Goal: Information Seeking & Learning: Learn about a topic

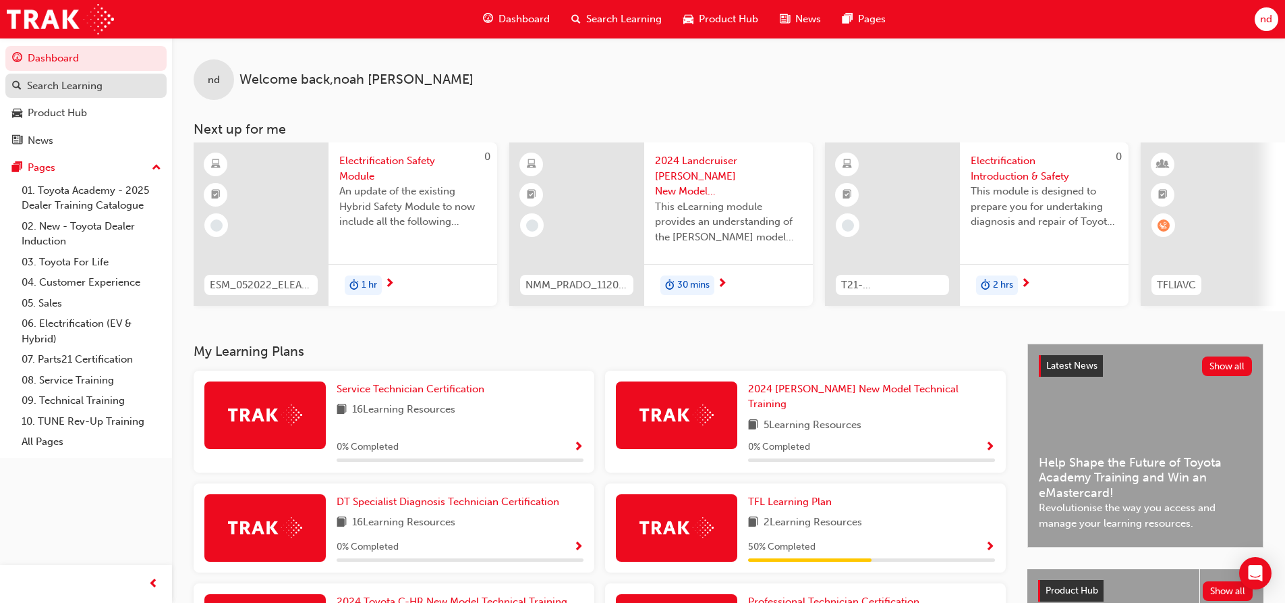
click at [87, 92] on div "Search Learning" at bounding box center [65, 86] width 76 height 16
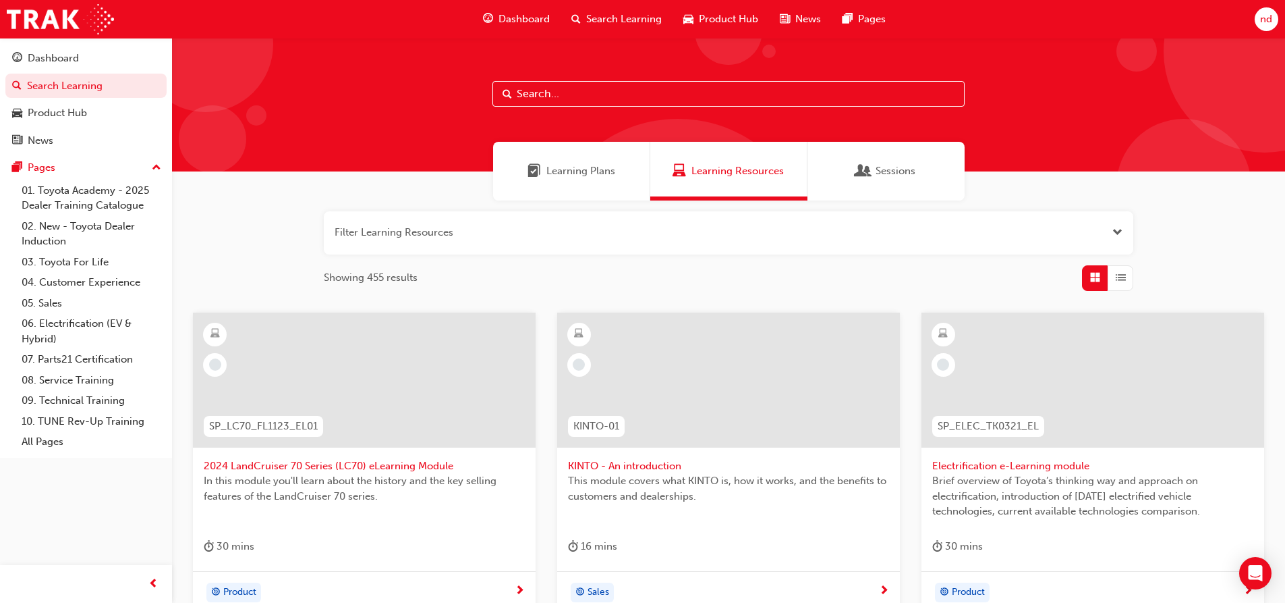
click at [625, 98] on input "text" at bounding box center [729, 94] width 472 height 26
type input "tfl"
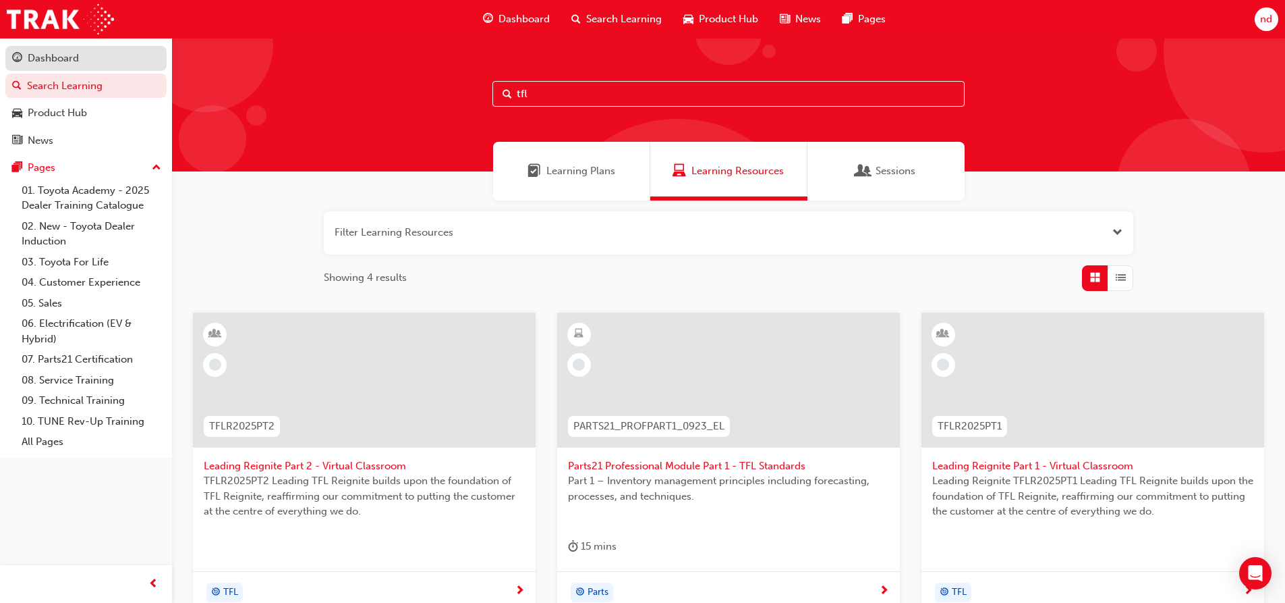
click at [67, 60] on div "Dashboard" at bounding box center [53, 59] width 51 height 16
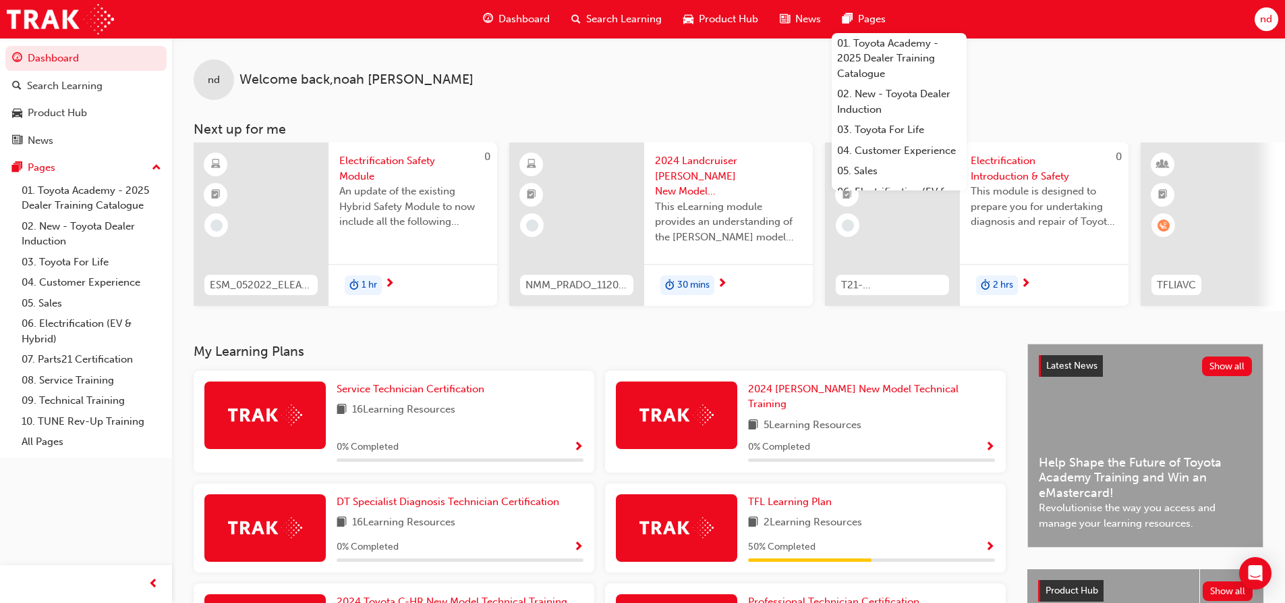
click at [1264, 24] on span "nd" at bounding box center [1266, 19] width 12 height 16
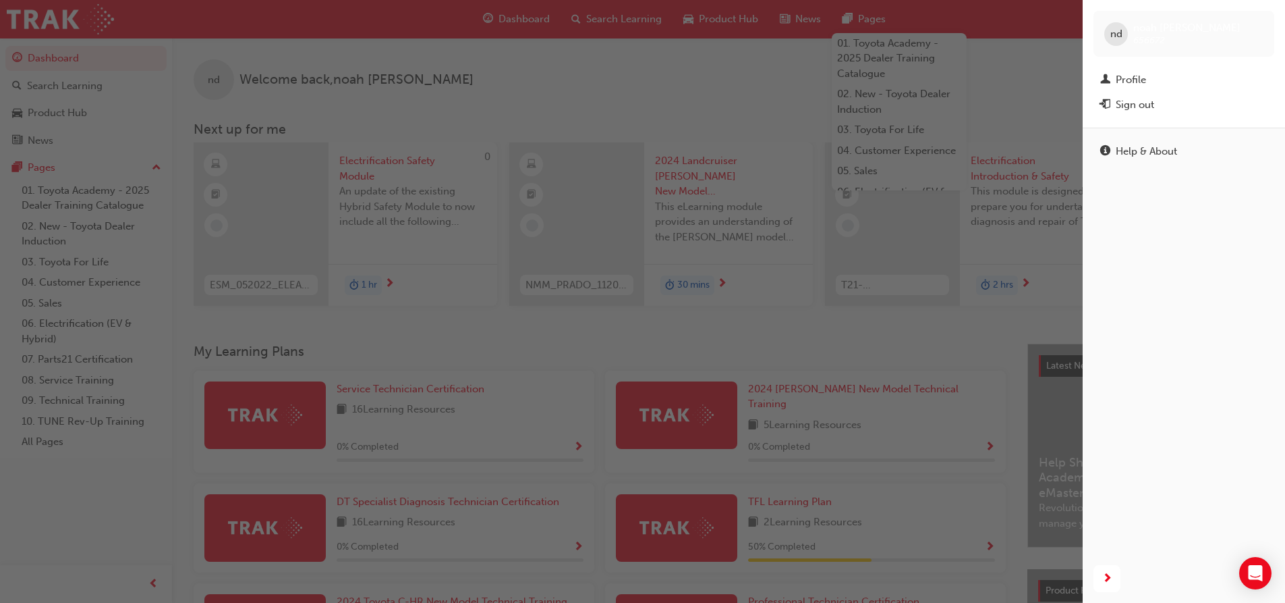
click at [1267, 24] on div "nd noah dupuy 656672" at bounding box center [1184, 34] width 181 height 46
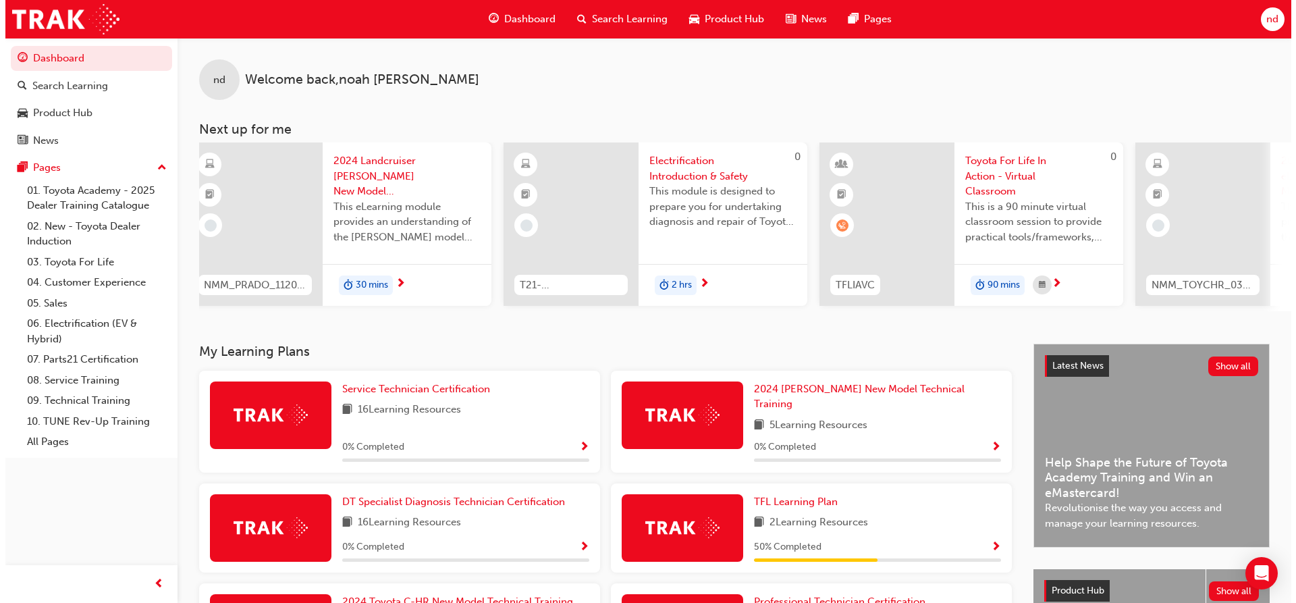
scroll to position [0, 332]
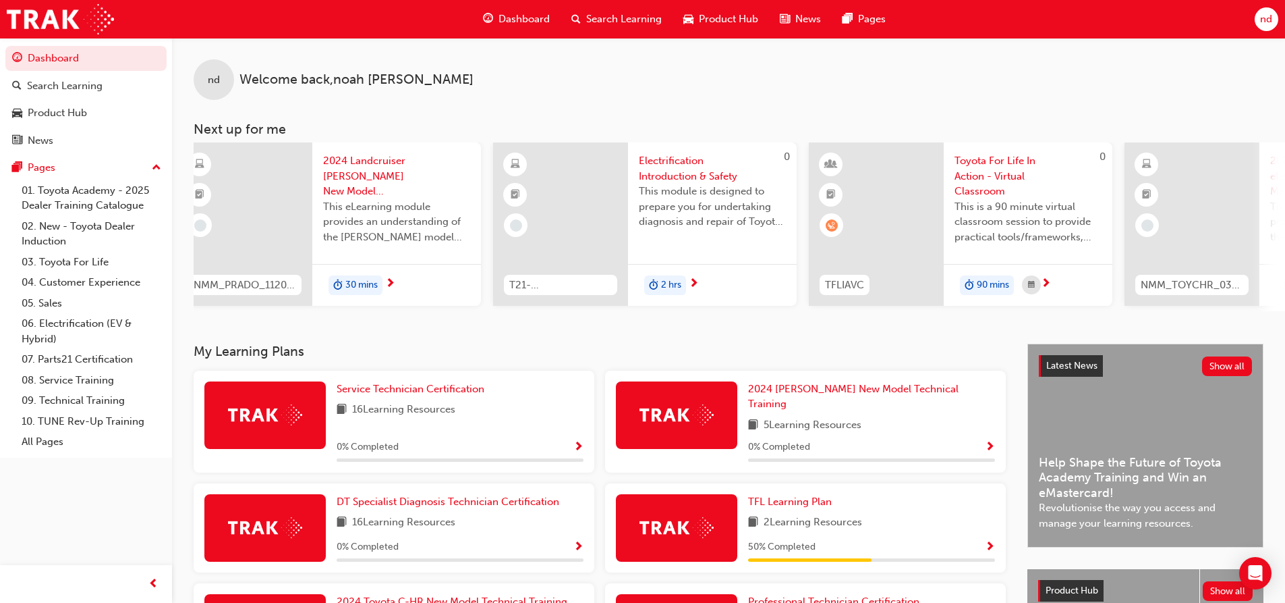
click at [998, 175] on span "Toyota For Life In Action - Virtual Classroom" at bounding box center [1028, 176] width 147 height 46
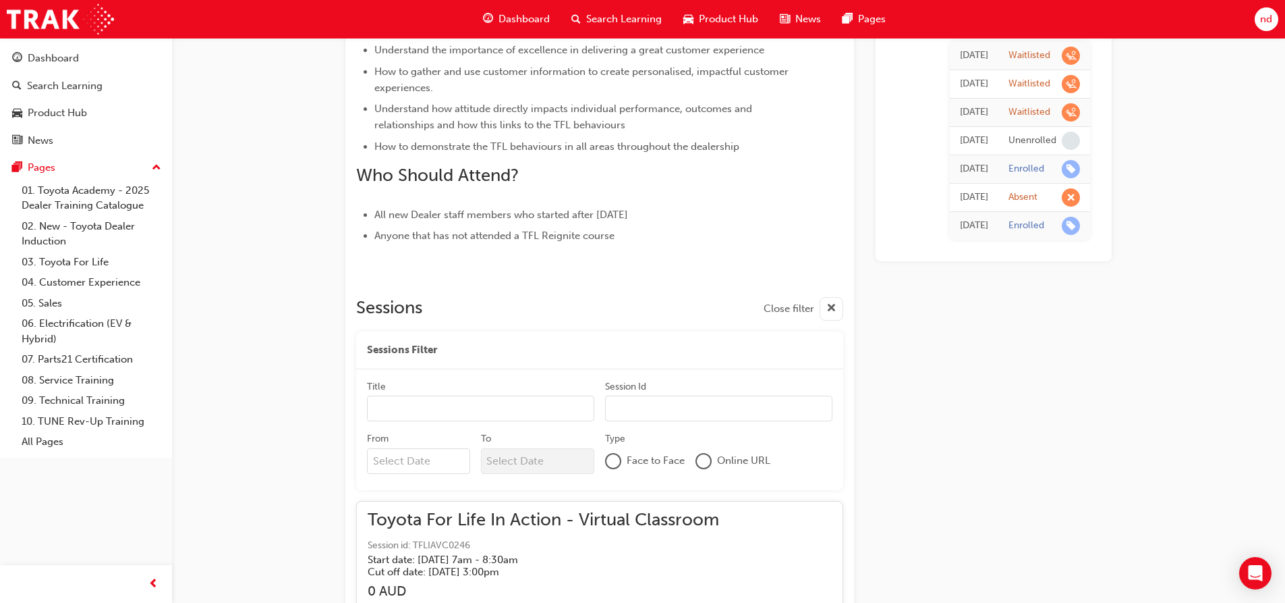
scroll to position [575, 0]
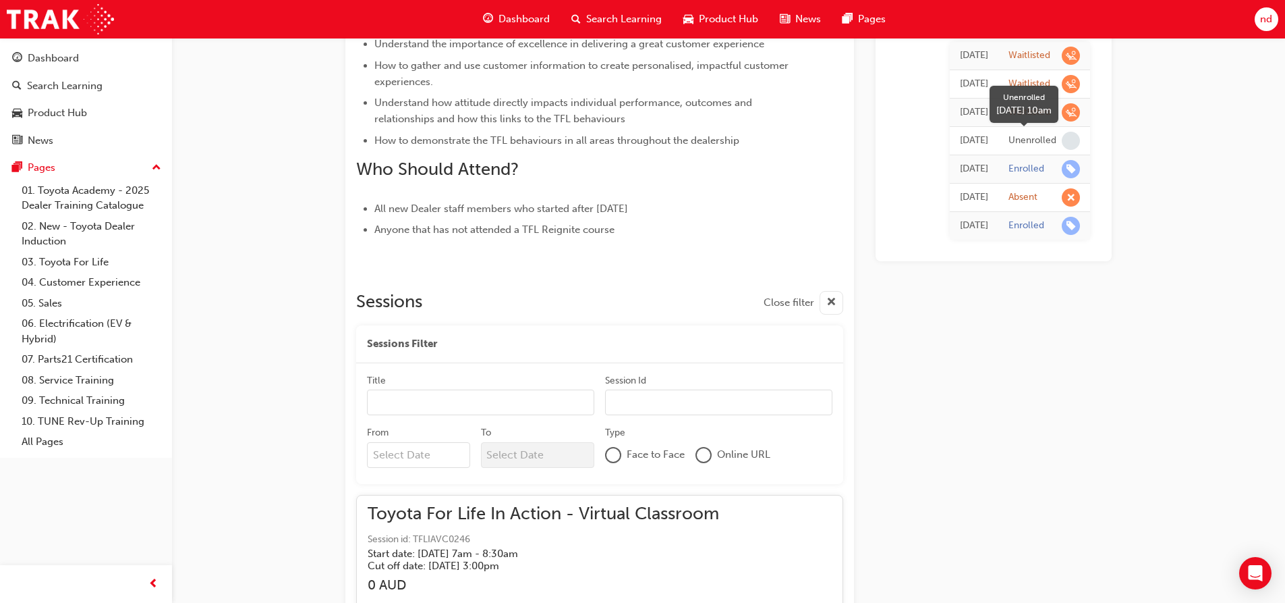
click at [1027, 134] on div "Unenrolled" at bounding box center [1033, 140] width 48 height 13
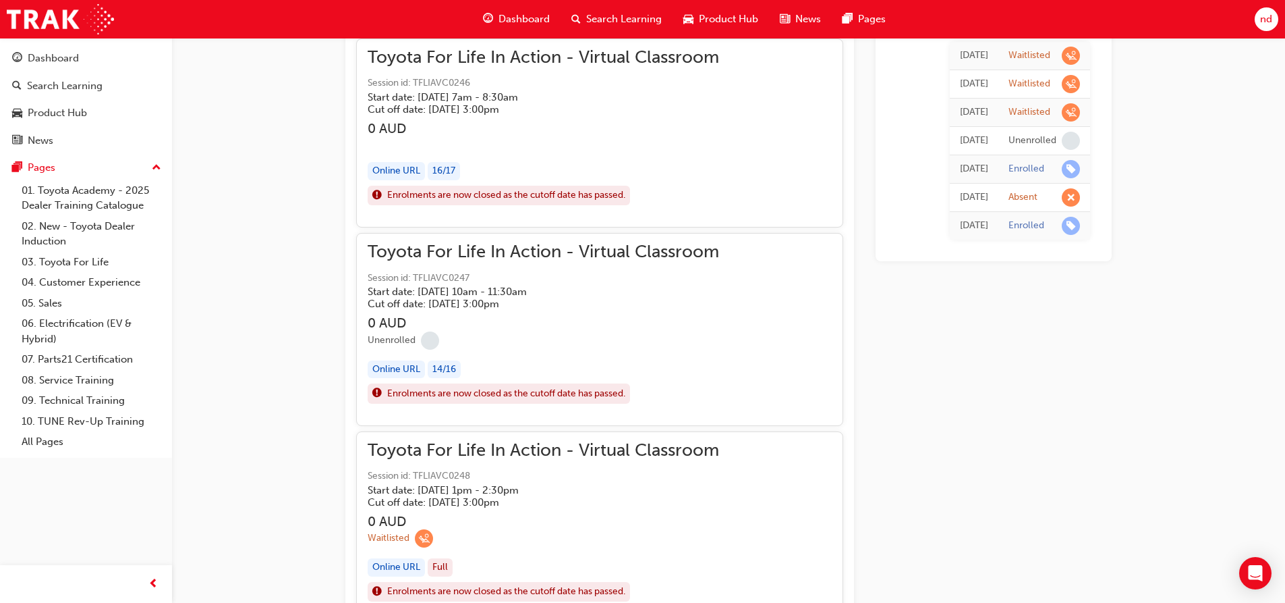
scroll to position [1115, 0]
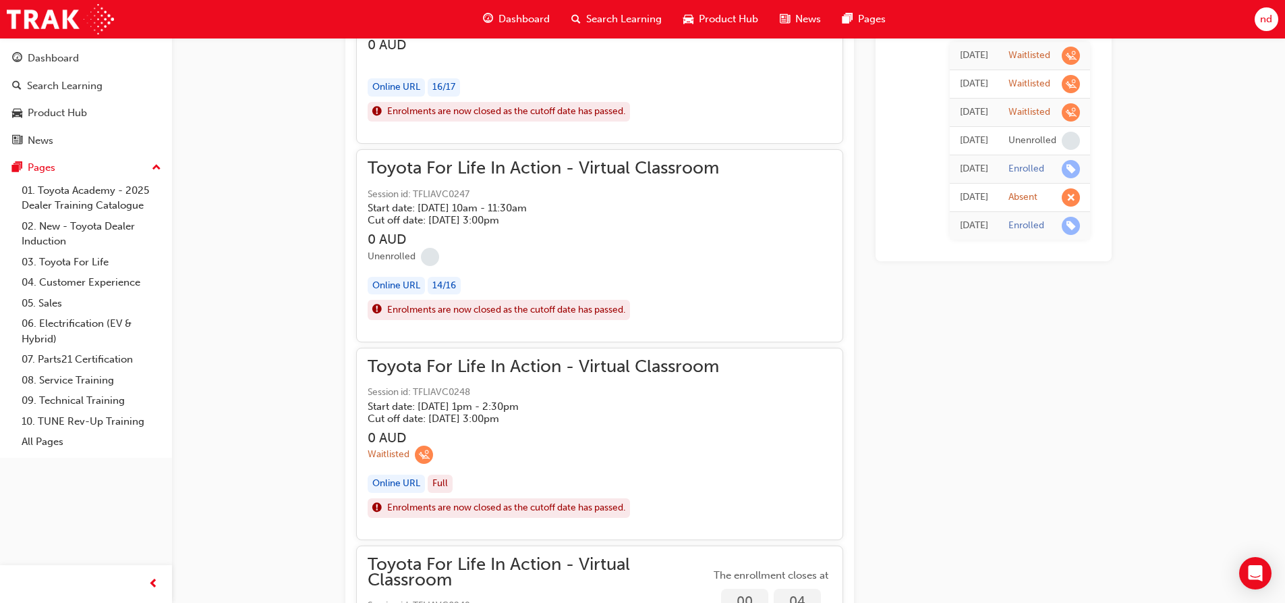
click at [398, 484] on div "Online URL" at bounding box center [396, 483] width 57 height 18
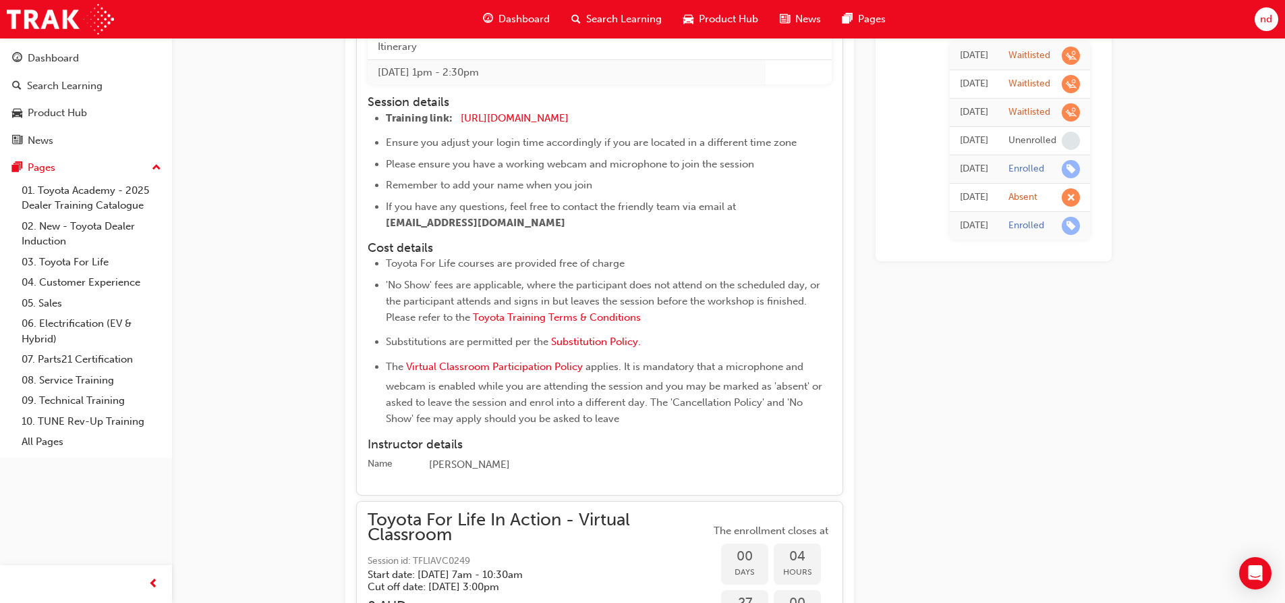
scroll to position [1655, 0]
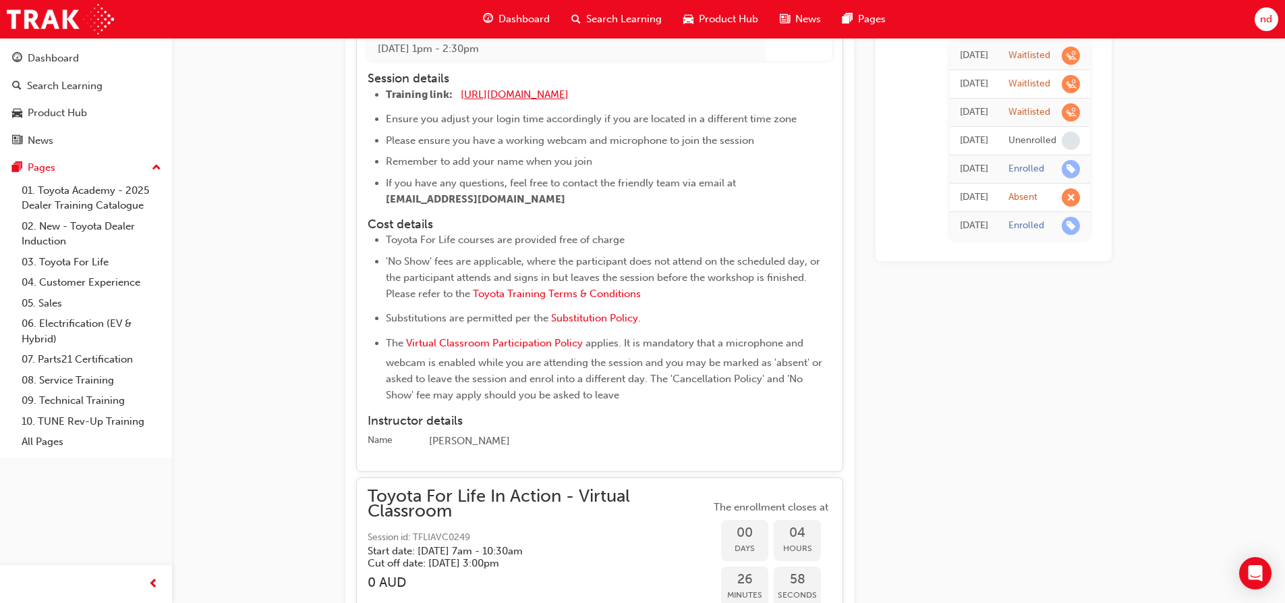
click at [545, 94] on span "[URL][DOMAIN_NAME]" at bounding box center [515, 94] width 108 height 12
